Goal: Task Accomplishment & Management: Use online tool/utility

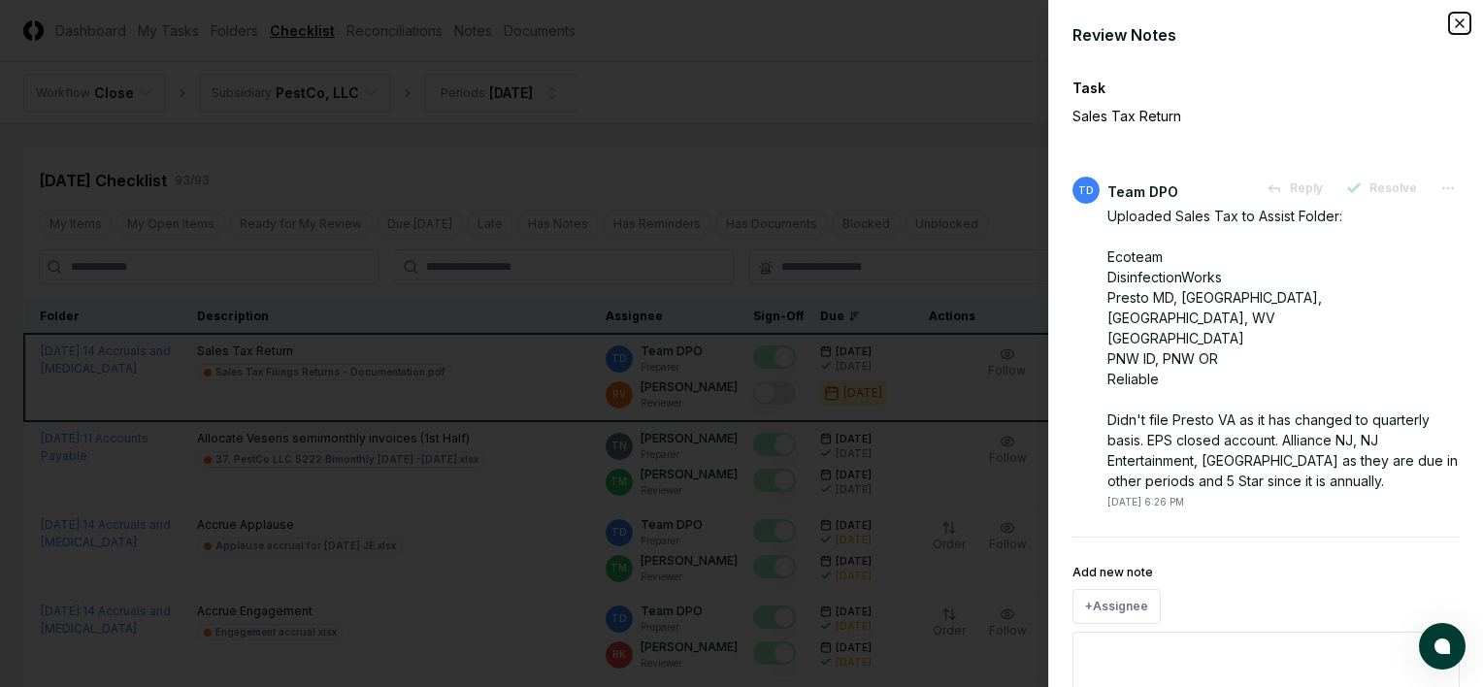
click at [1452, 21] on icon "button" at bounding box center [1460, 24] width 16 height 16
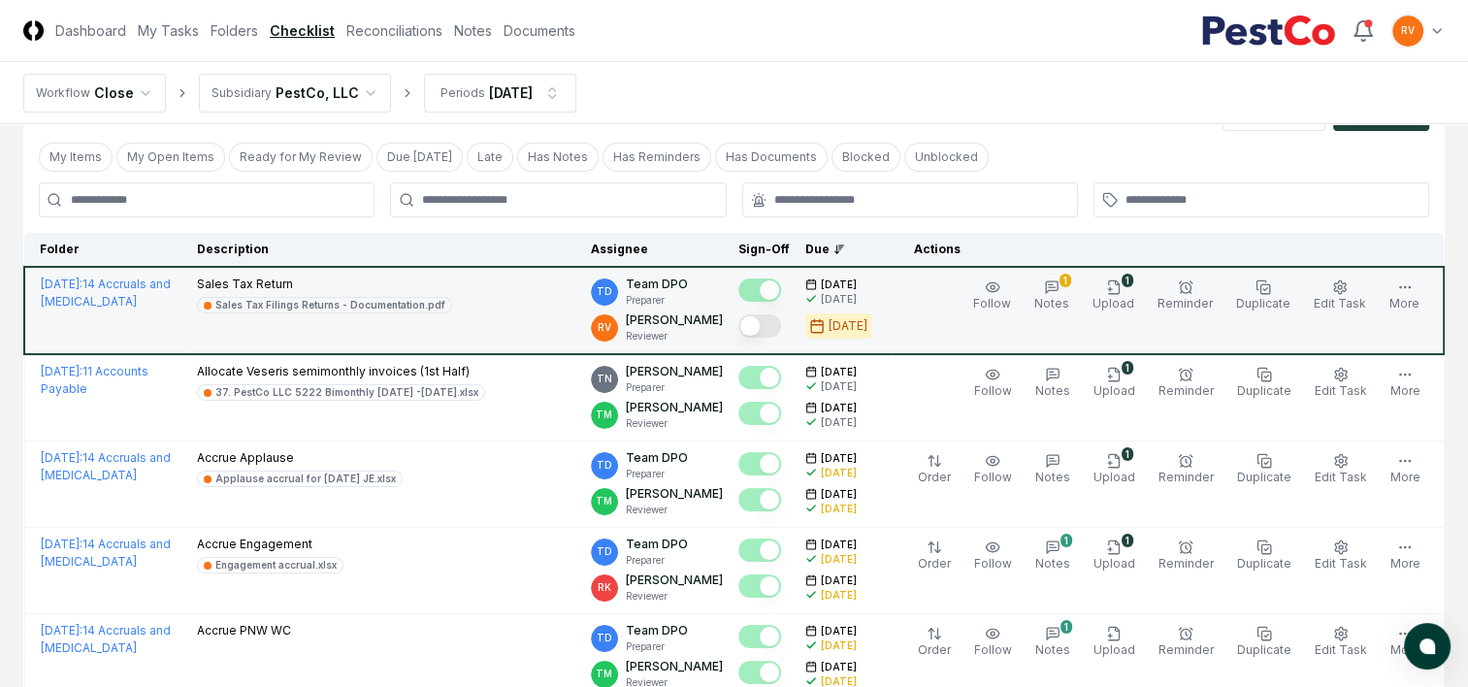
scroll to position [97, 0]
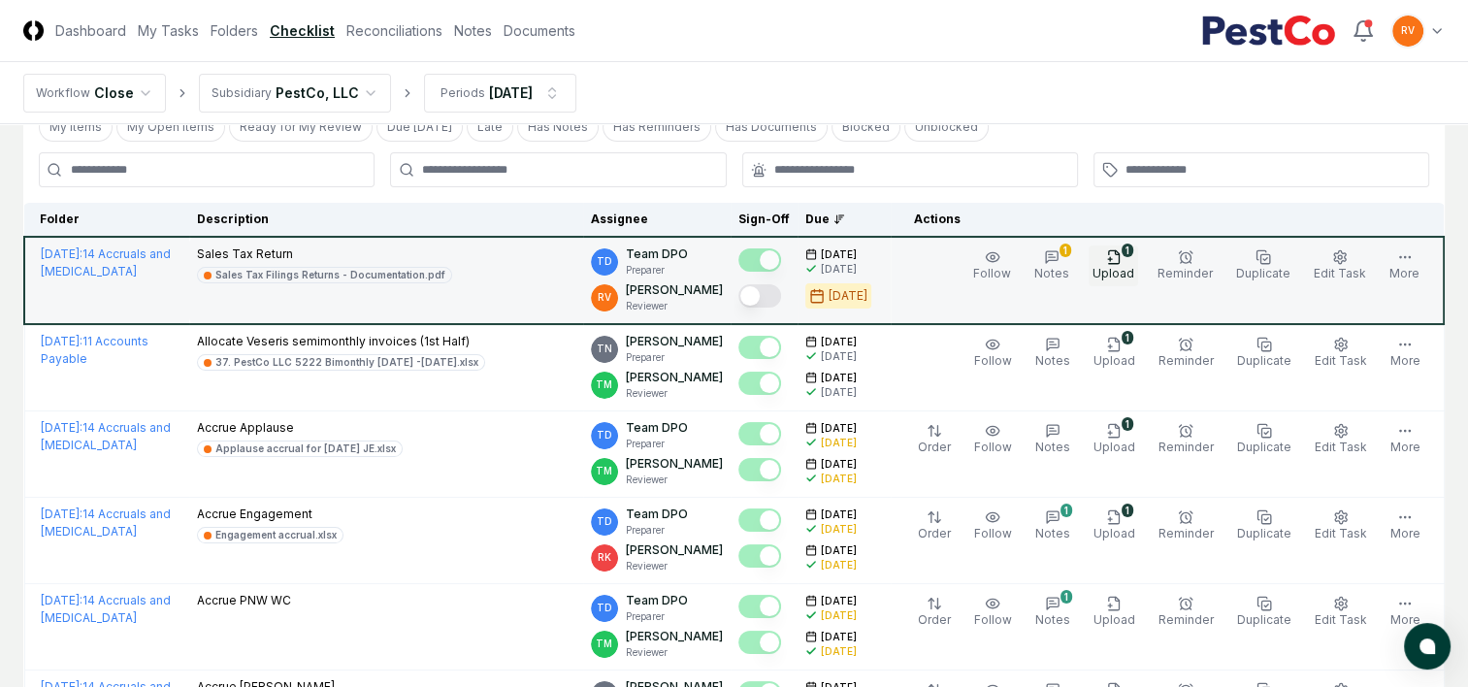
click at [1134, 251] on div "1" at bounding box center [1128, 251] width 12 height 14
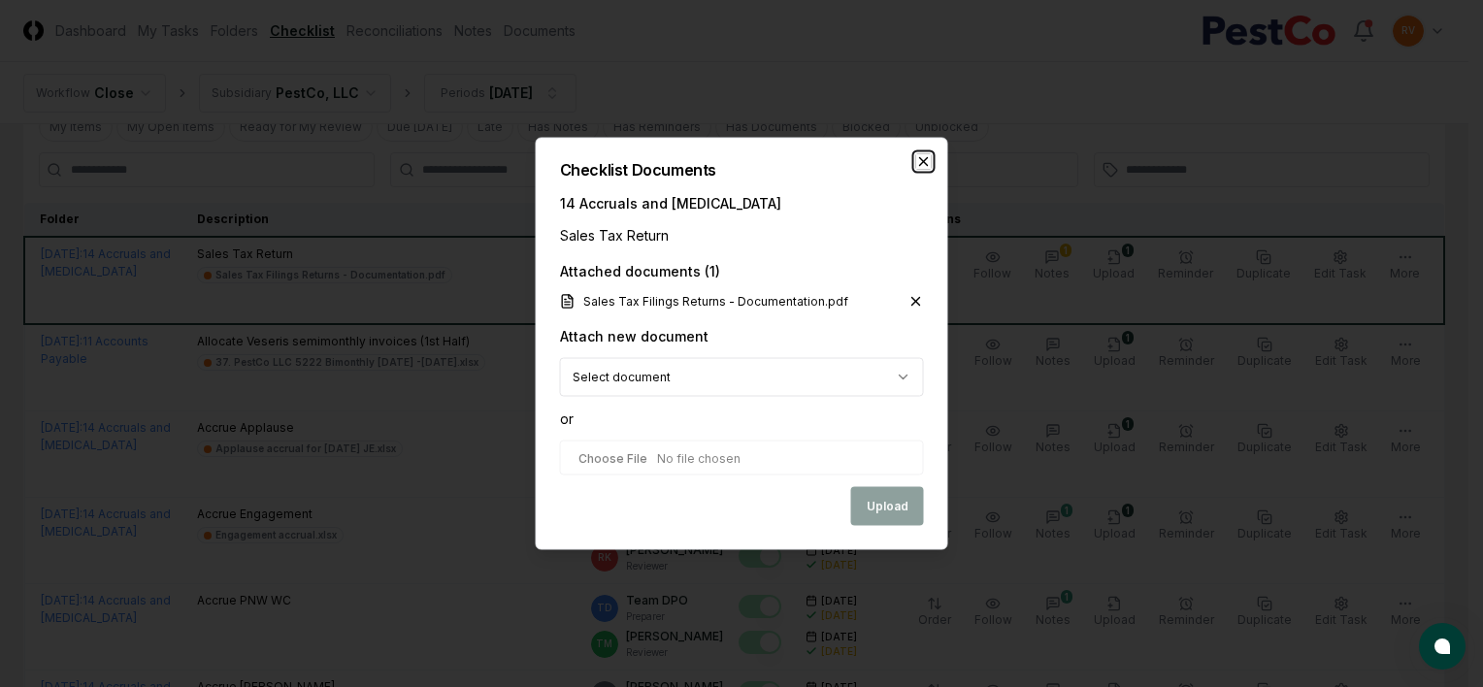
click at [924, 155] on icon "button" at bounding box center [924, 162] width 16 height 16
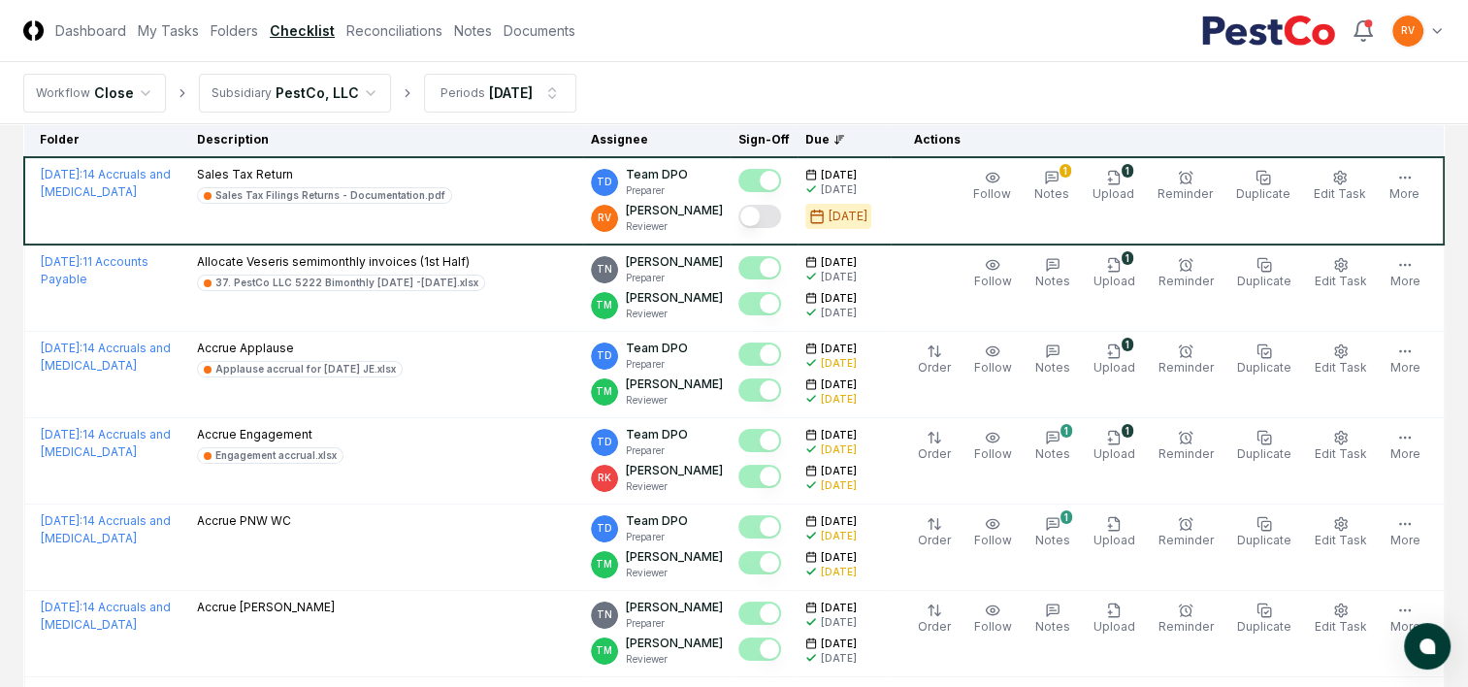
scroll to position [0, 0]
